Goal: Information Seeking & Learning: Learn about a topic

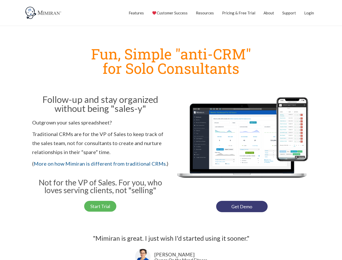
click at [33, 48] on h1 "Fun, Simple "anti-CRM" for Solo Consultants" at bounding box center [171, 61] width 283 height 29
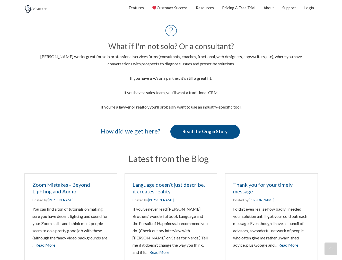
scroll to position [720, 0]
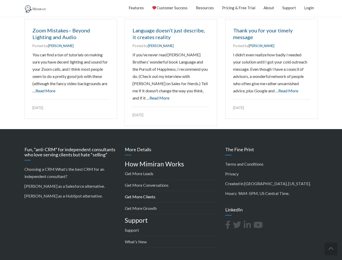
click at [153, 197] on link "Get More Clients" at bounding box center [140, 196] width 31 height 5
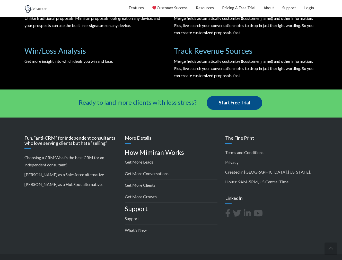
scroll to position [814, 0]
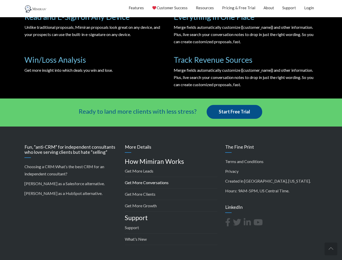
click at [162, 183] on link "Get More Conversations" at bounding box center [147, 182] width 44 height 5
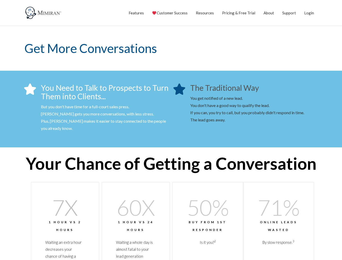
click at [128, 65] on h1 "Get More Conversations" at bounding box center [170, 48] width 293 height 44
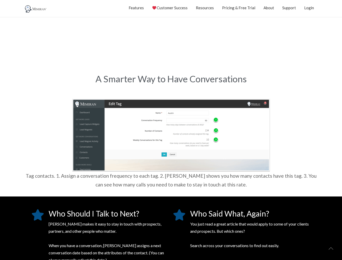
scroll to position [823, 0]
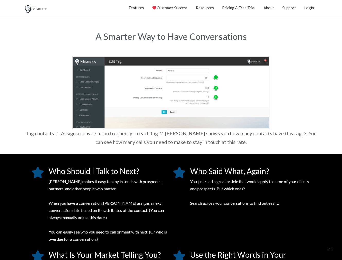
click at [117, 197] on p "[PERSON_NAME] makes it easy to stay in touch with prospects, partners, and othe…" at bounding box center [109, 210] width 120 height 65
click at [112, 184] on p "Mimiran makes it easy to stay in touch with prospects, partners, and other peop…" at bounding box center [109, 210] width 120 height 65
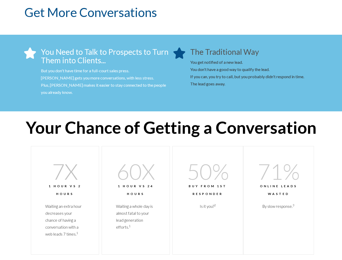
scroll to position [0, 0]
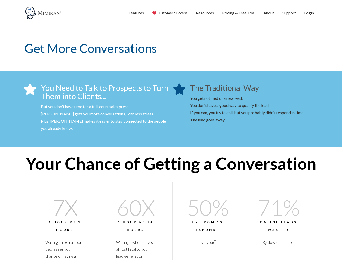
click at [95, 41] on h1 "Get More Conversations" at bounding box center [170, 48] width 293 height 44
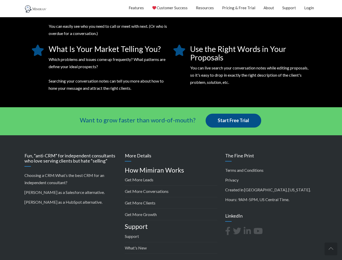
scroll to position [1054, 0]
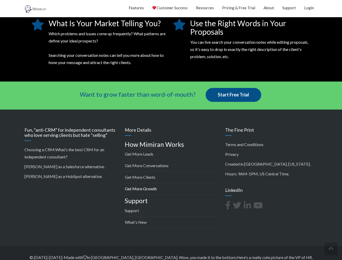
click at [153, 186] on link "Get More Growth" at bounding box center [141, 188] width 32 height 5
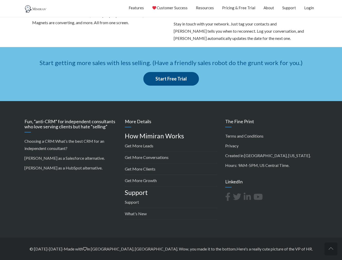
scroll to position [738, 0]
click at [150, 170] on link "Get More Clients" at bounding box center [140, 168] width 31 height 5
click at [147, 148] on link "Get More Leads" at bounding box center [139, 145] width 29 height 5
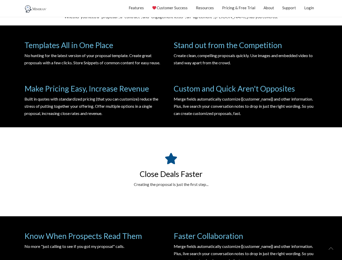
scroll to position [540, 0]
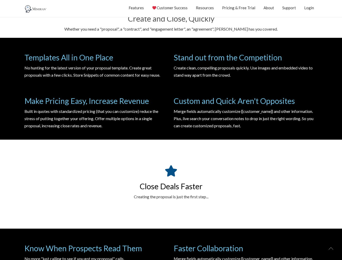
click at [97, 173] on div at bounding box center [171, 172] width 290 height 14
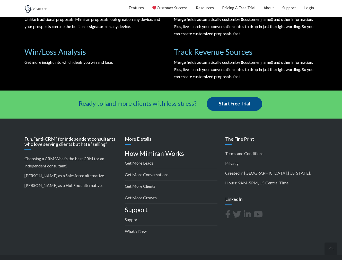
scroll to position [823, 0]
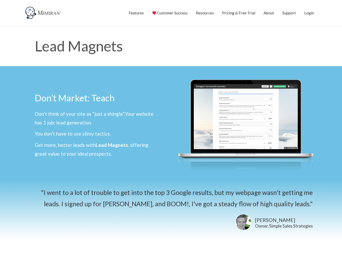
click at [115, 189] on div ""I went to a lot of trouble to get into the top 3 Google results, but my webpag…" at bounding box center [171, 198] width 283 height 22
click at [81, 100] on span "Don’t Market: Teach" at bounding box center [75, 97] width 80 height 11
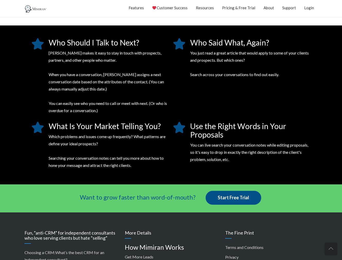
scroll to position [1003, 0]
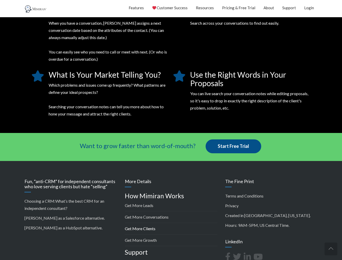
click at [148, 226] on link "Get More Clients" at bounding box center [140, 228] width 31 height 5
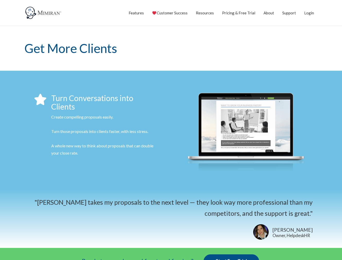
click at [151, 53] on h1 "Get More Clients" at bounding box center [170, 48] width 293 height 44
